Goal: Navigation & Orientation: Understand site structure

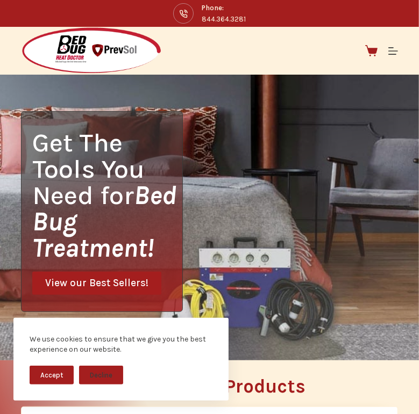
click at [57, 377] on button "Accept" at bounding box center [52, 375] width 44 height 19
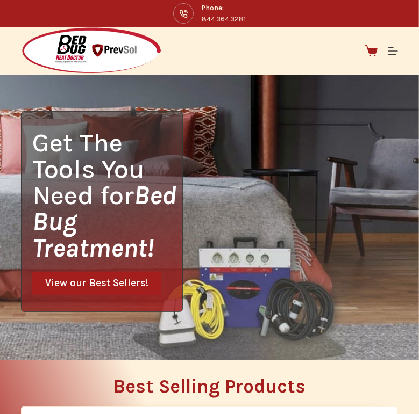
click at [57, 377] on h2 "Best Selling Products" at bounding box center [209, 386] width 377 height 19
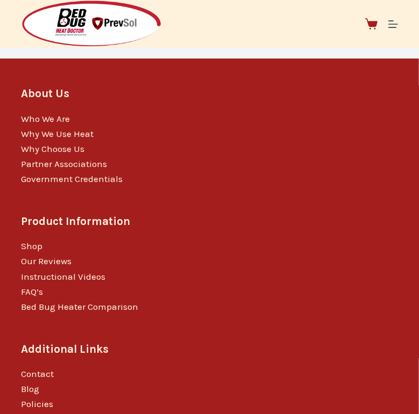
scroll to position [2107, 0]
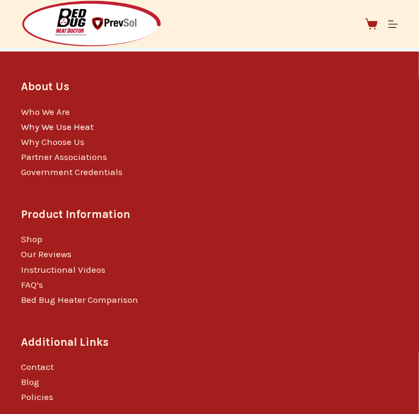
click at [28, 132] on link "Why We Use Heat" at bounding box center [57, 126] width 73 height 11
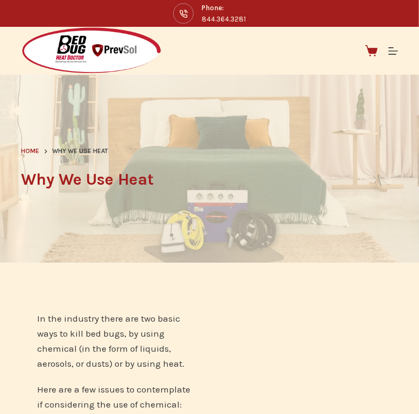
click at [28, 143] on header "Home Why We Use Heat Why We Use Heat" at bounding box center [209, 169] width 377 height 188
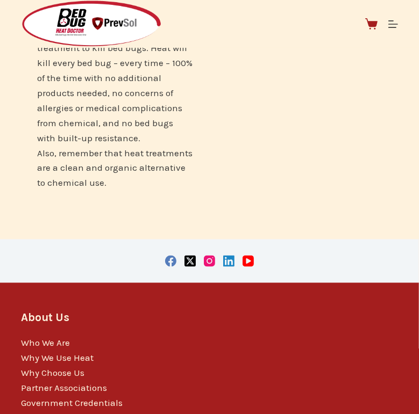
scroll to position [882, 0]
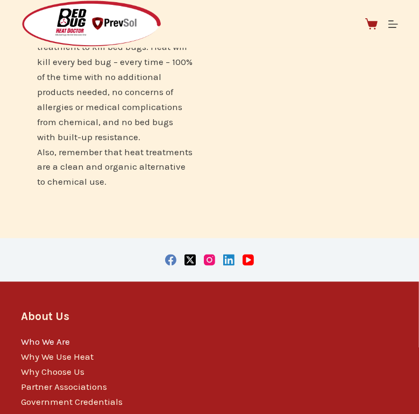
click at [22, 337] on link "Who We Are" at bounding box center [45, 342] width 49 height 11
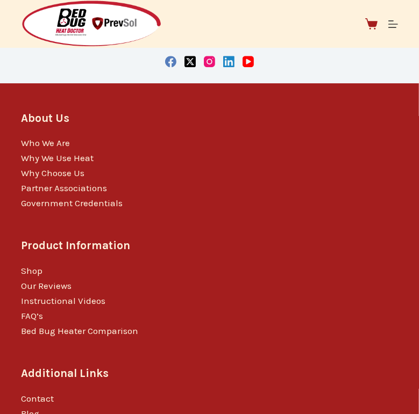
scroll to position [1660, 0]
